Goal: Transaction & Acquisition: Purchase product/service

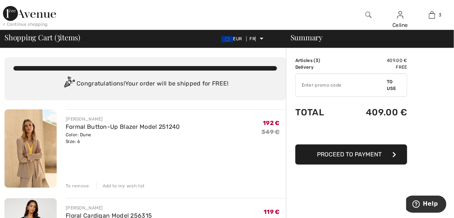
click at [327, 88] on input "TEXT" at bounding box center [341, 85] width 91 height 22
type input "EXTRA15"
click at [389, 83] on font "To use" at bounding box center [391, 85] width 9 height 12
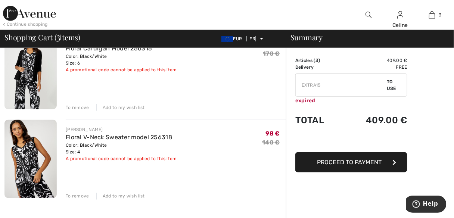
scroll to position [195, 0]
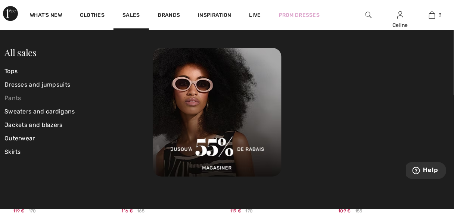
click at [16, 97] on font "Pants" at bounding box center [12, 97] width 17 height 7
click at [137, 18] on link "Sales" at bounding box center [131, 16] width 18 height 8
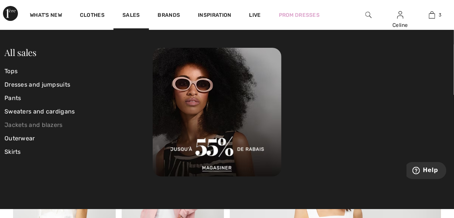
click at [42, 125] on font "Jackets and blazers" at bounding box center [33, 124] width 58 height 7
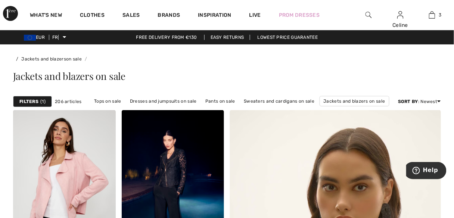
click at [33, 99] on font "Filters" at bounding box center [28, 101] width 19 height 5
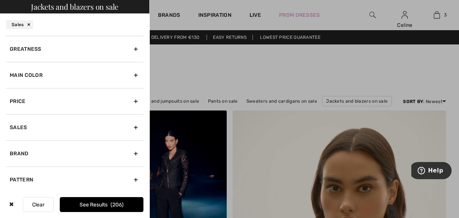
click at [130, 49] on div "Greatness" at bounding box center [74, 49] width 137 height 26
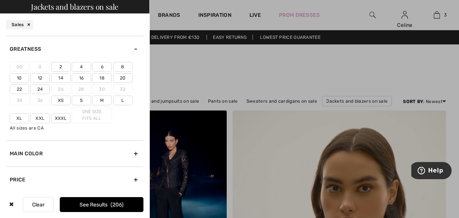
click at [104, 68] on label "6" at bounding box center [101, 67] width 19 height 10
click at [0, 0] on input"] "6" at bounding box center [0, 0] width 0 height 0
click at [99, 204] on font "See results" at bounding box center [95, 204] width 28 height 6
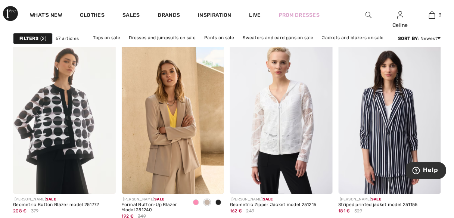
scroll to position [1993, 0]
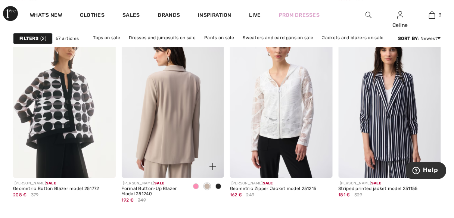
click at [187, 138] on img at bounding box center [173, 101] width 103 height 154
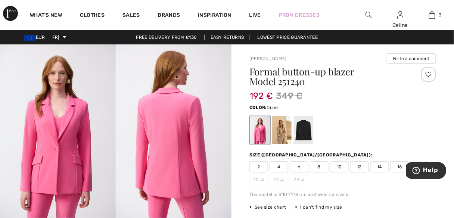
click at [279, 137] on div at bounding box center [281, 130] width 19 height 28
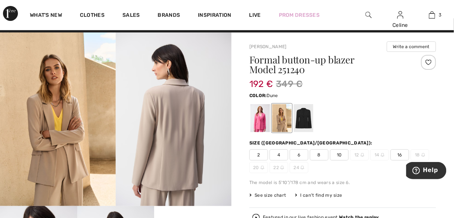
scroll to position [84, 0]
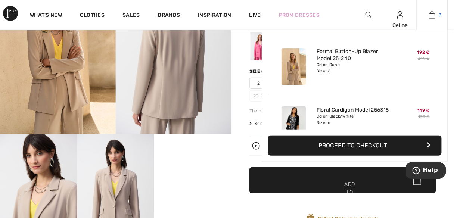
click at [431, 14] on img at bounding box center [432, 14] width 6 height 9
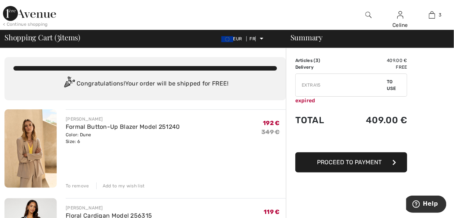
click at [81, 185] on font "To remove" at bounding box center [78, 185] width 24 height 5
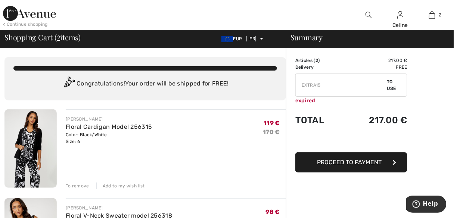
click at [74, 186] on font "To remove" at bounding box center [78, 185] width 24 height 5
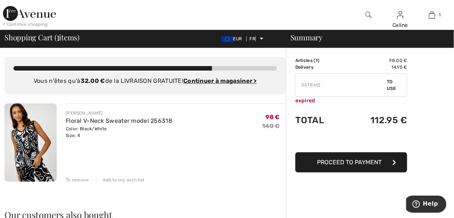
click at [75, 182] on font "To remove" at bounding box center [78, 179] width 24 height 5
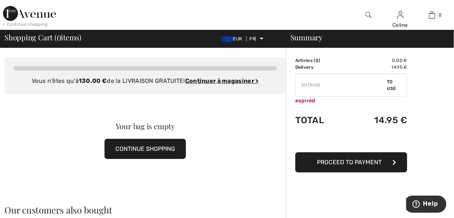
click at [159, 146] on font "CONTINUE SHOPPING" at bounding box center [145, 148] width 60 height 7
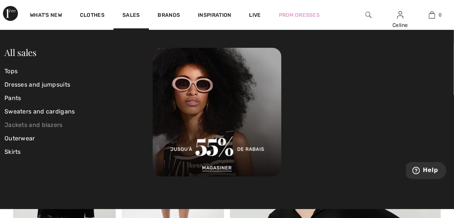
click at [46, 125] on font "Jackets and blazers" at bounding box center [33, 124] width 58 height 7
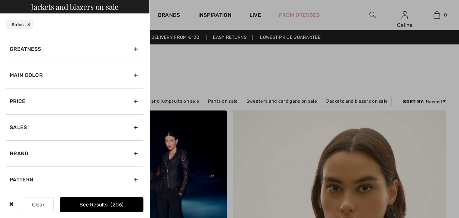
checkbox input "true"
click at [130, 49] on div "Greatness" at bounding box center [74, 49] width 137 height 26
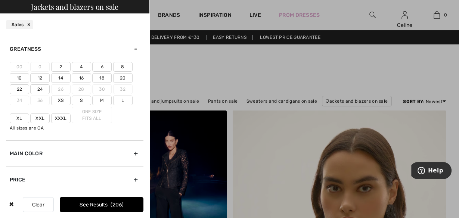
click at [102, 67] on font "6" at bounding box center [102, 66] width 3 height 5
click at [0, 0] on input"] "6" at bounding box center [0, 0] width 0 height 0
click at [113, 200] on button "See results 67" at bounding box center [102, 204] width 84 height 15
